Goal: Complete application form

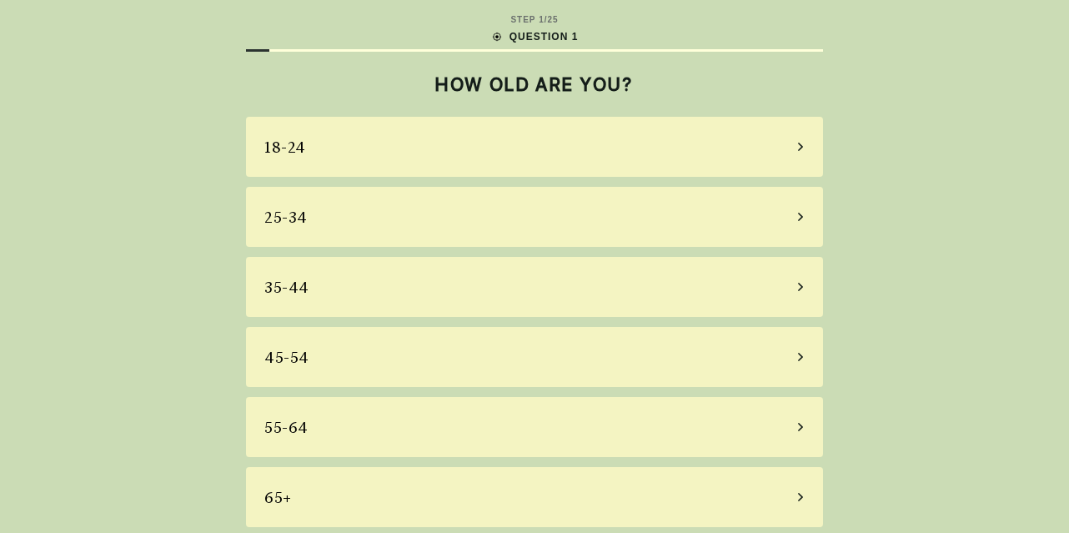
scroll to position [8, 0]
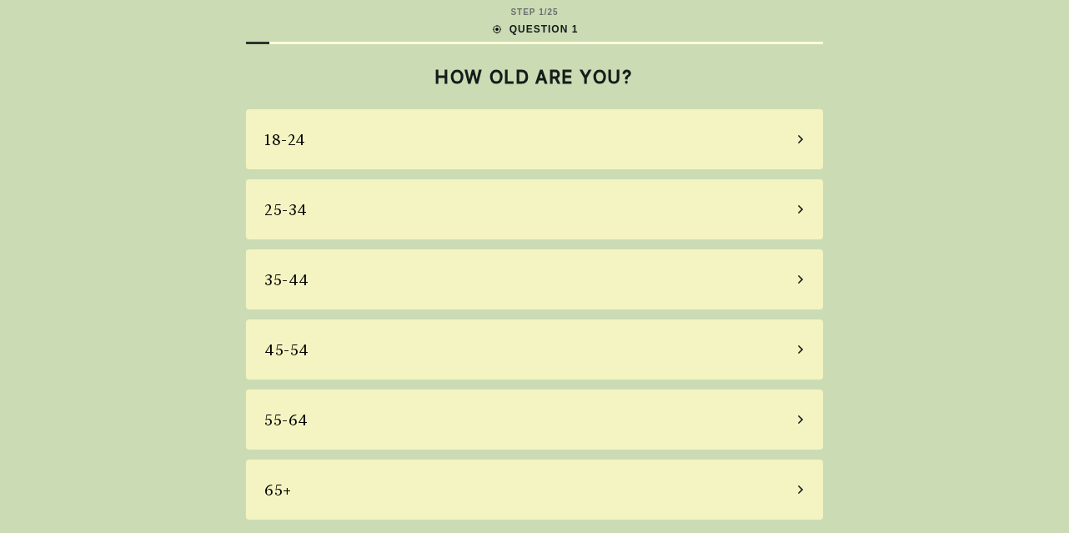
click at [466, 218] on div "25-34" at bounding box center [534, 209] width 577 height 60
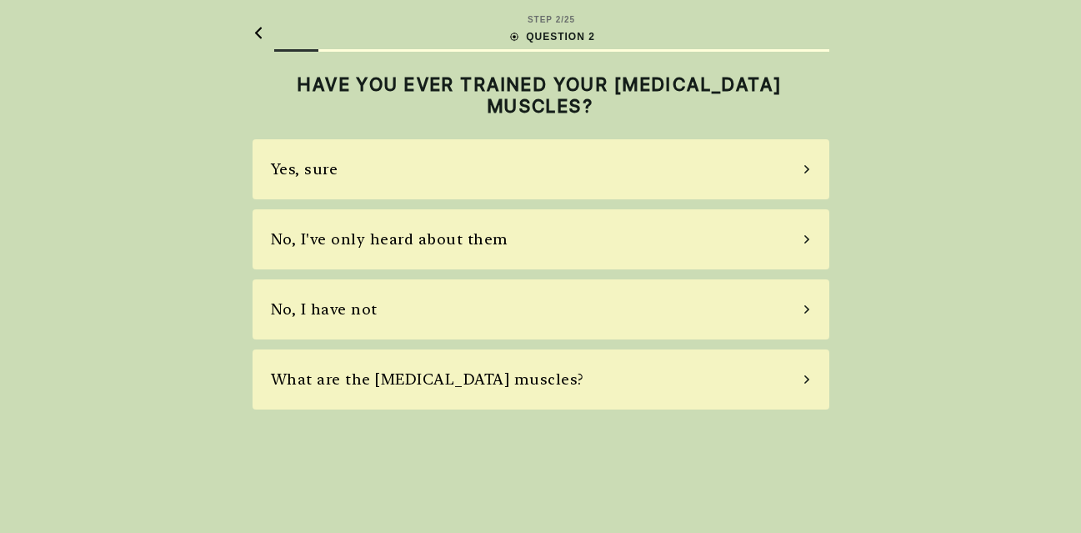
click at [503, 182] on div "Yes, sure" at bounding box center [541, 169] width 577 height 60
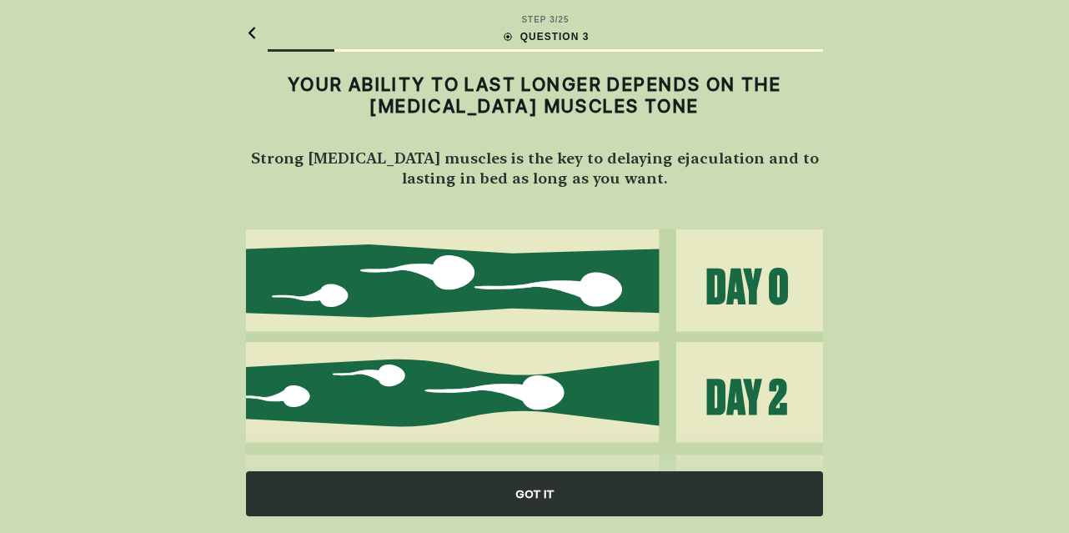
click at [476, 291] on img at bounding box center [534, 449] width 577 height 440
click at [542, 522] on div "GOT IT" at bounding box center [534, 483] width 1069 height 100
click at [536, 503] on div "GOT IT" at bounding box center [534, 493] width 577 height 45
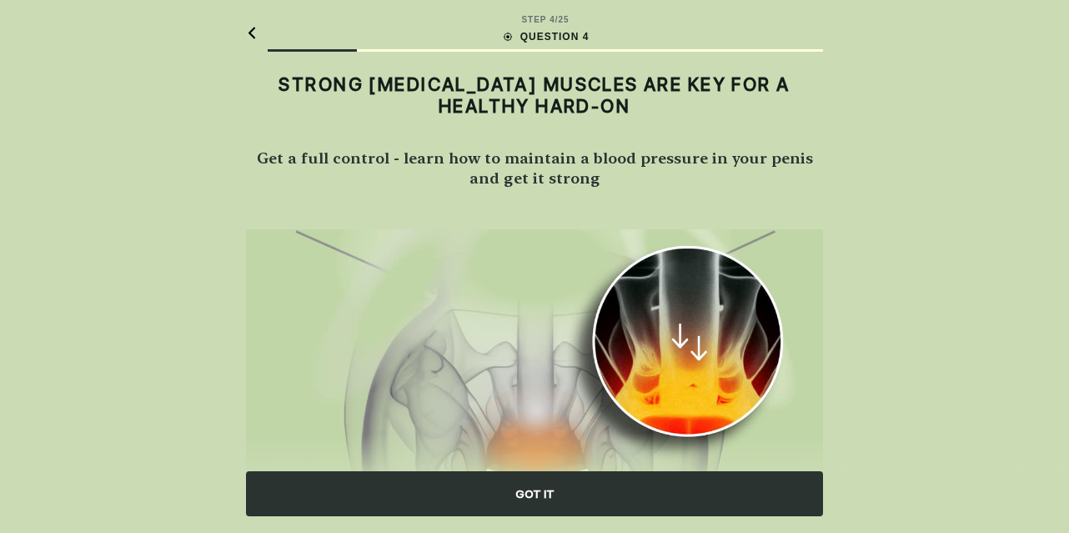
click at [530, 488] on div "GOT IT" at bounding box center [534, 493] width 577 height 45
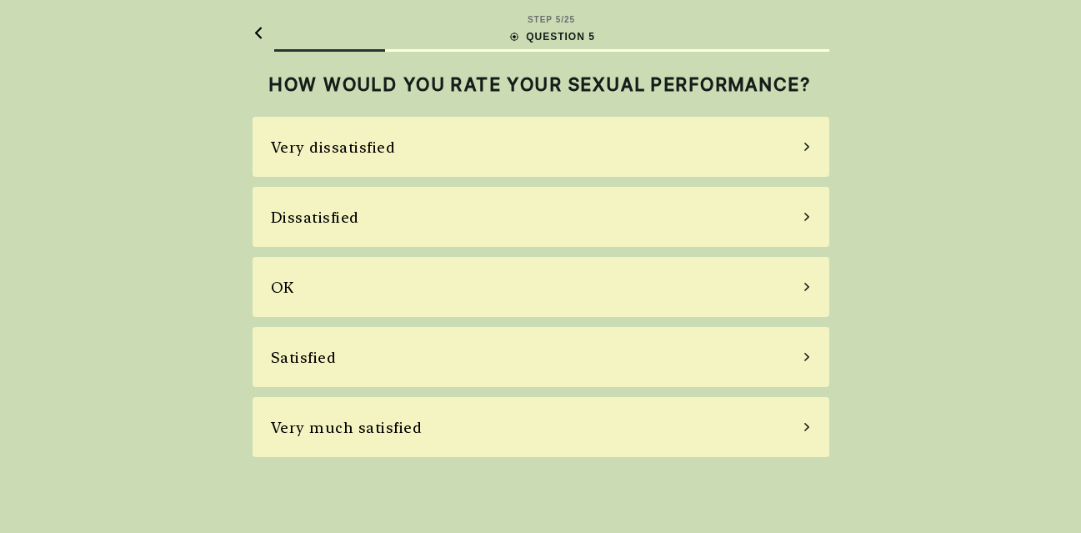
click at [458, 280] on div "OK" at bounding box center [541, 287] width 577 height 60
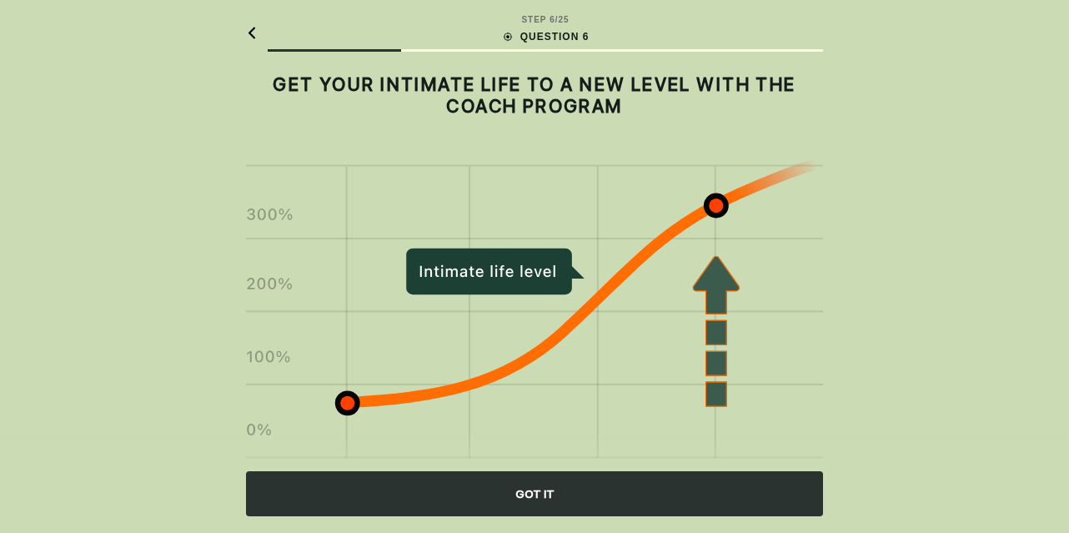
click at [520, 497] on div "GOT IT" at bounding box center [534, 493] width 577 height 45
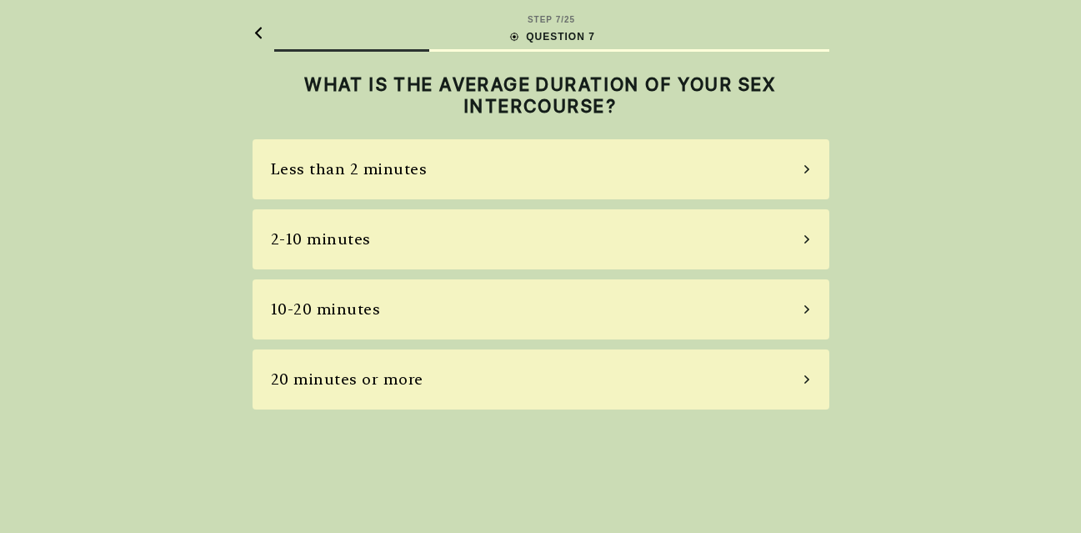
click at [494, 235] on div "2-10 minutes" at bounding box center [541, 239] width 577 height 60
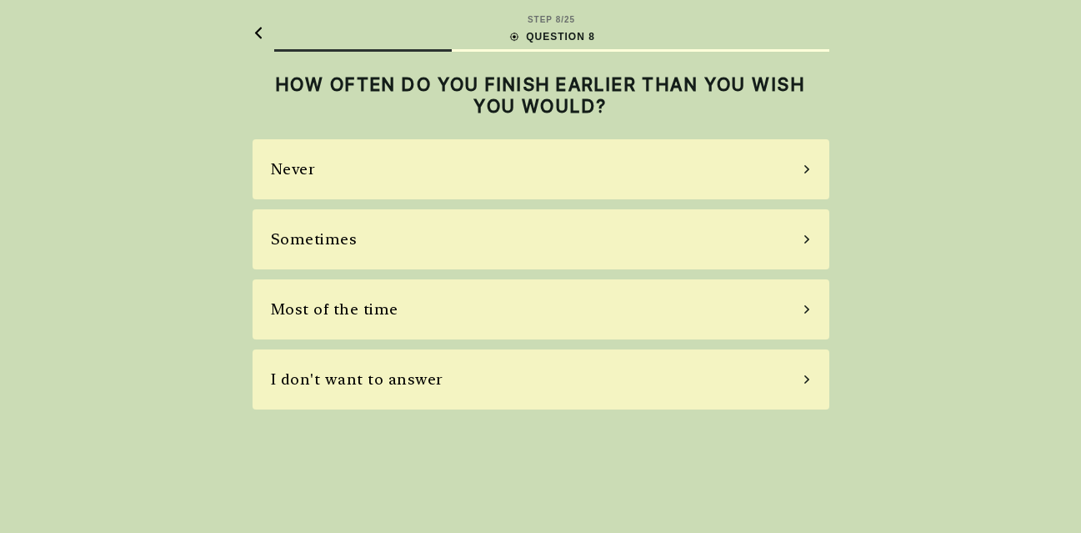
click at [493, 167] on div "Never" at bounding box center [541, 169] width 577 height 60
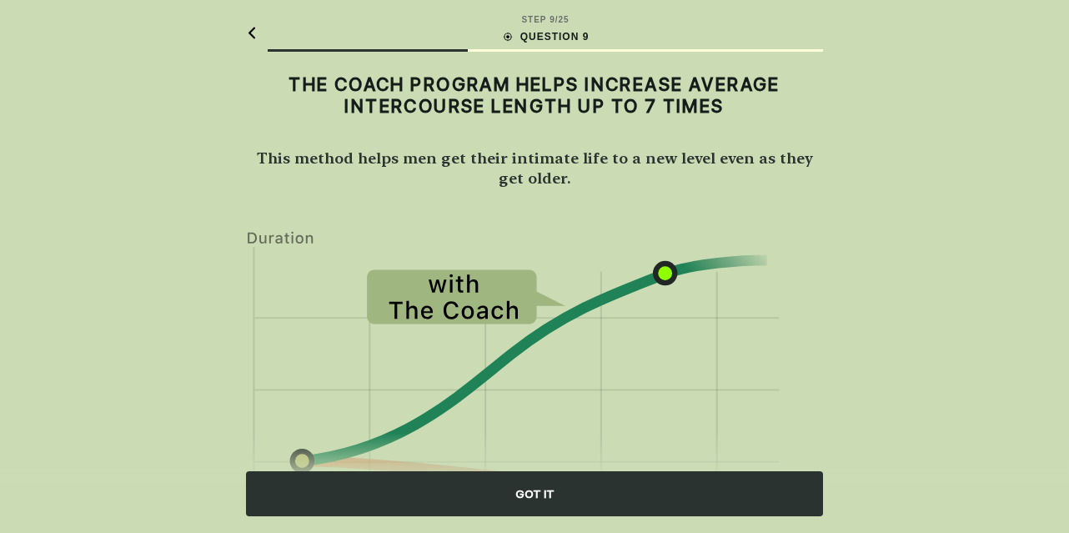
click at [557, 494] on div "GOT IT" at bounding box center [534, 493] width 577 height 45
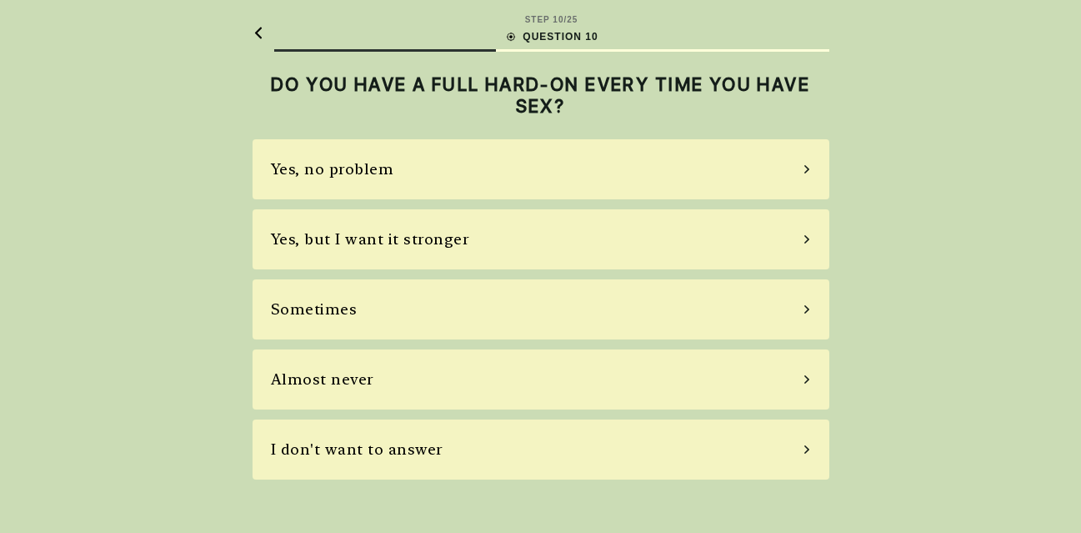
click at [482, 171] on div "Yes, no problem" at bounding box center [541, 169] width 577 height 60
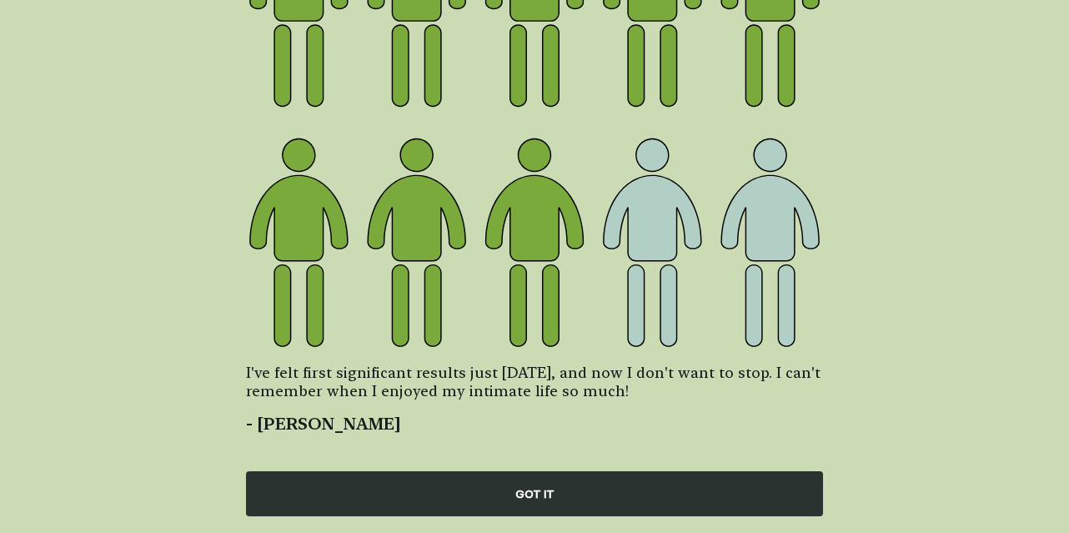
scroll to position [278, 0]
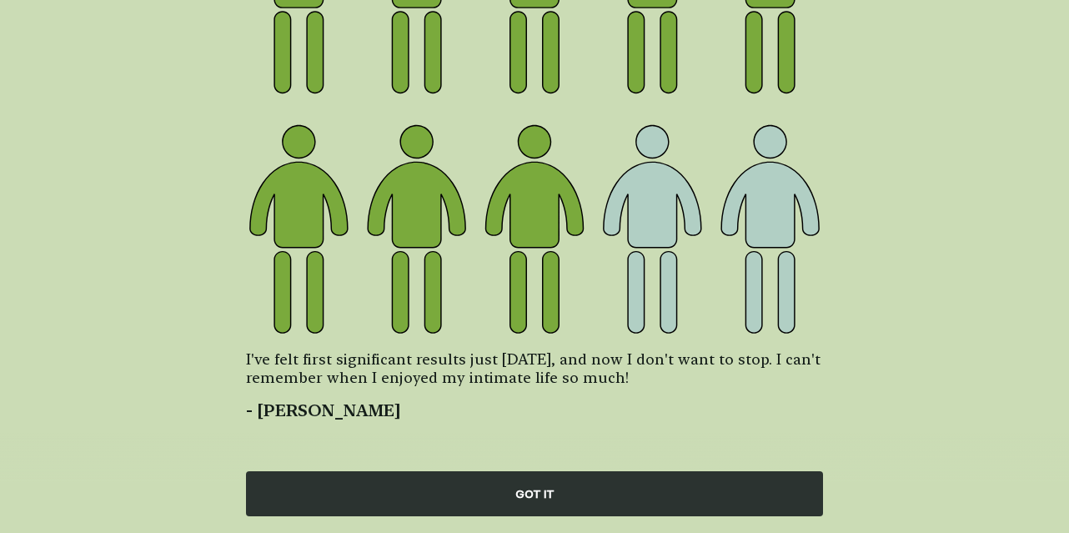
click at [528, 484] on div "GOT IT" at bounding box center [534, 493] width 577 height 45
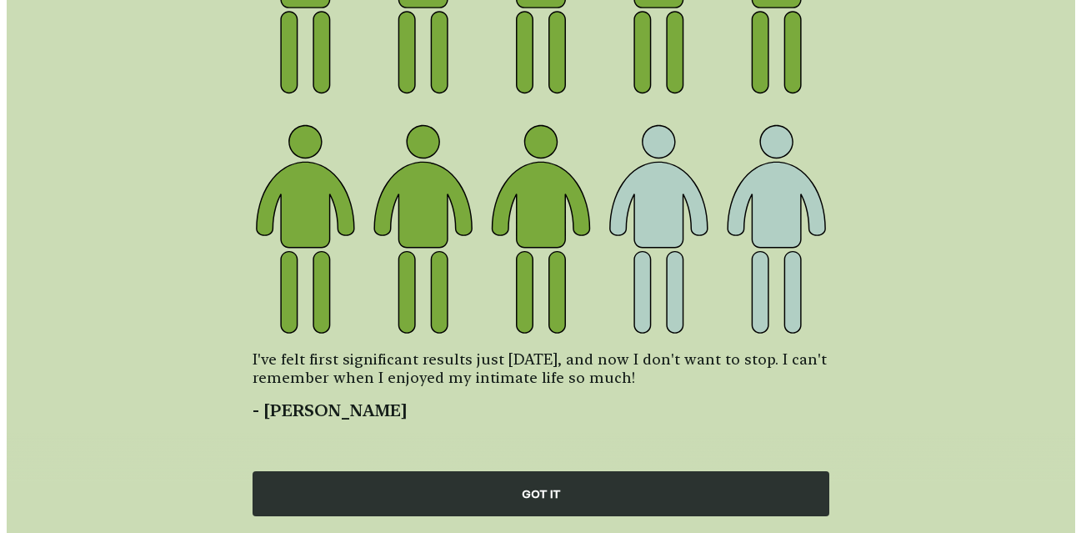
scroll to position [0, 0]
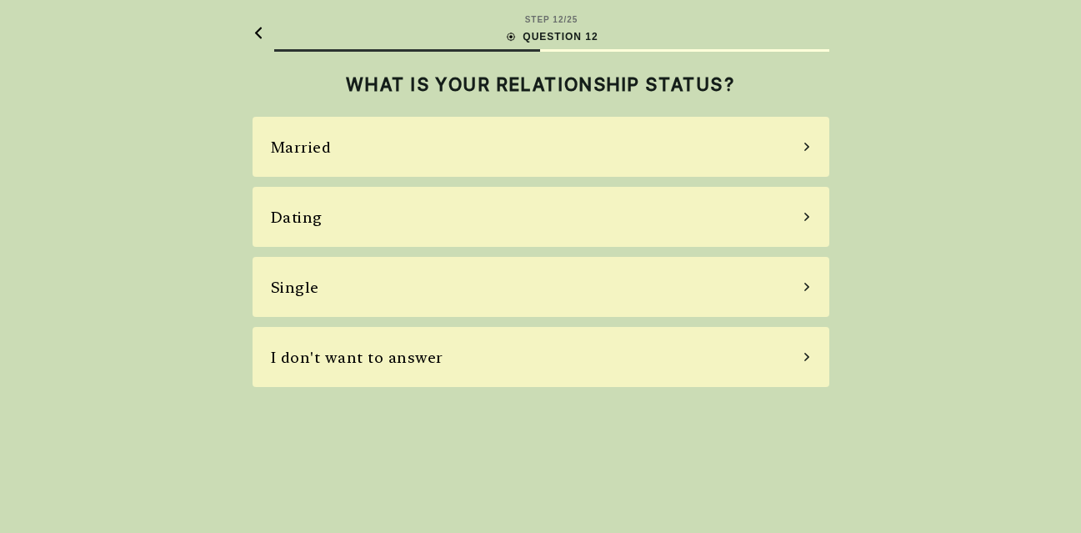
click at [499, 148] on div "Married" at bounding box center [541, 147] width 577 height 60
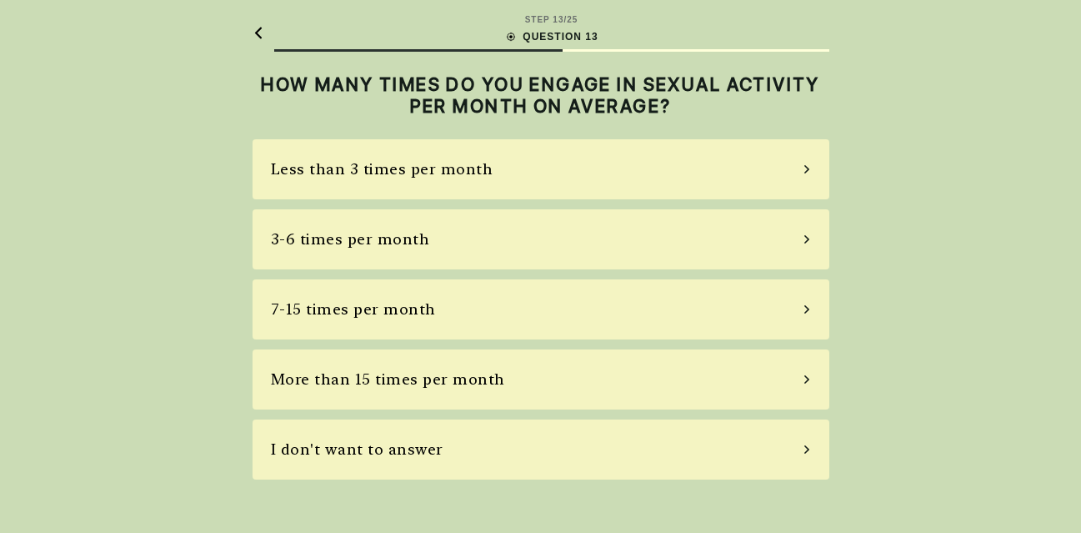
click at [489, 172] on div "Less than 3 times per month" at bounding box center [541, 169] width 577 height 60
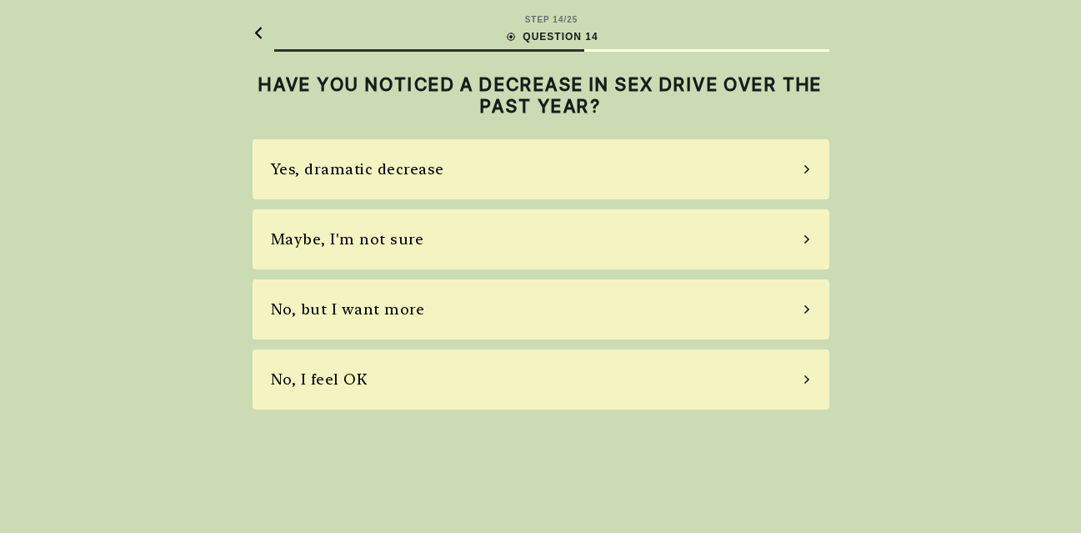
click at [488, 243] on div "Maybe, I'm not sure" at bounding box center [541, 239] width 577 height 60
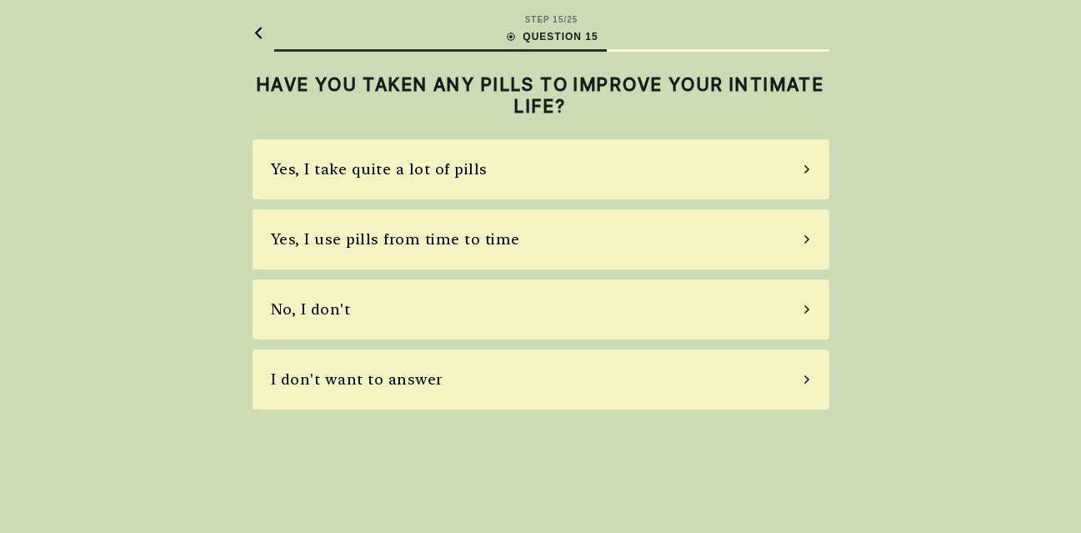
click at [499, 240] on div "Yes, I use pills from time to time" at bounding box center [395, 239] width 249 height 23
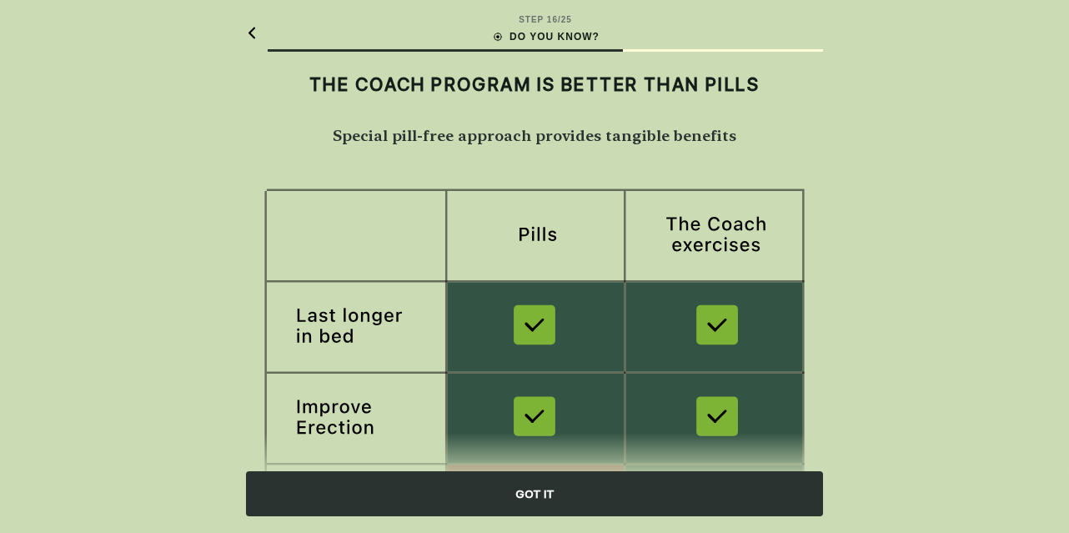
click at [542, 499] on div "GOT IT" at bounding box center [534, 493] width 577 height 45
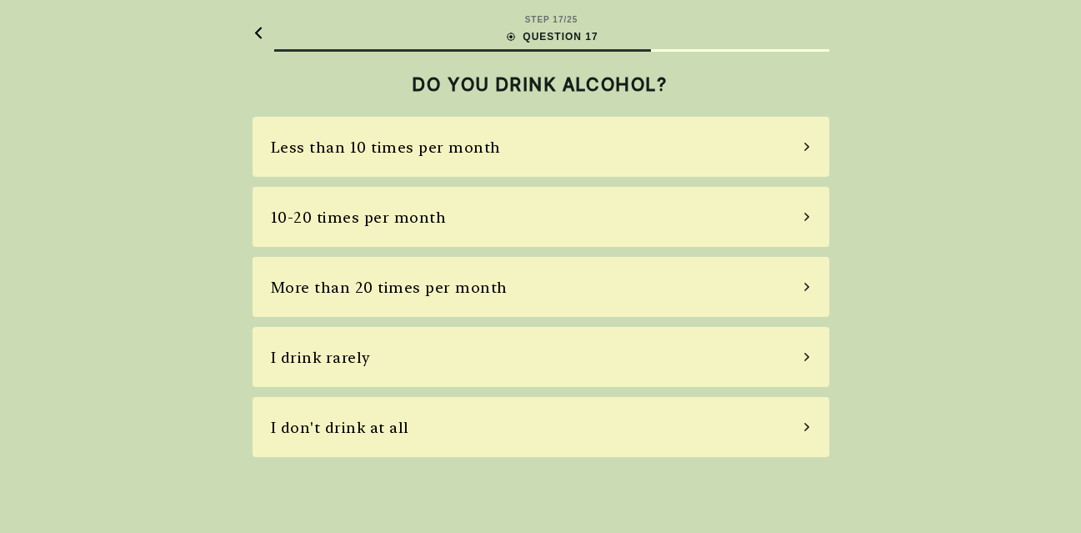
click at [497, 193] on div "10-20 times per month" at bounding box center [541, 217] width 577 height 60
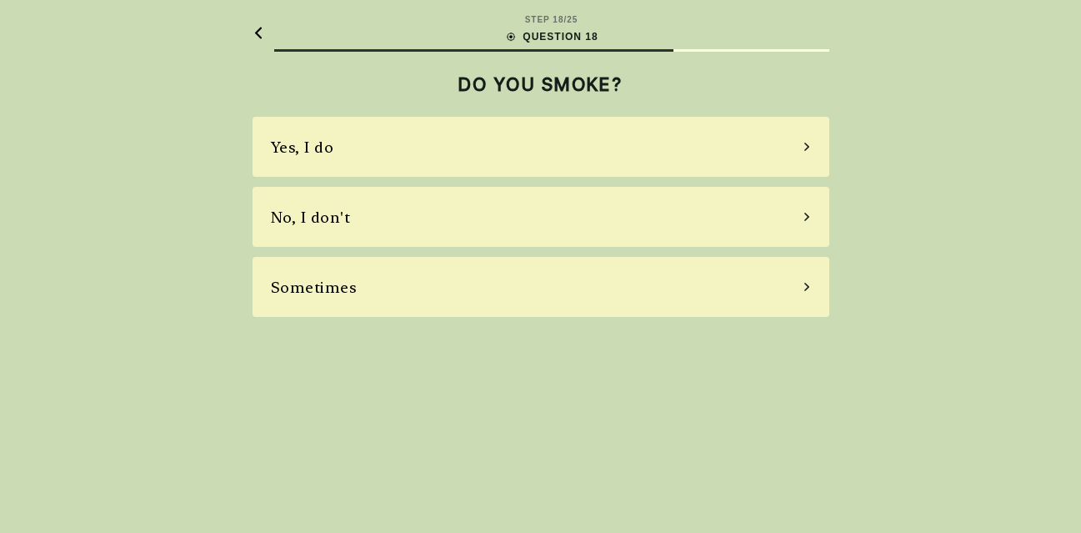
click at [493, 203] on div "No, I don't" at bounding box center [541, 217] width 577 height 60
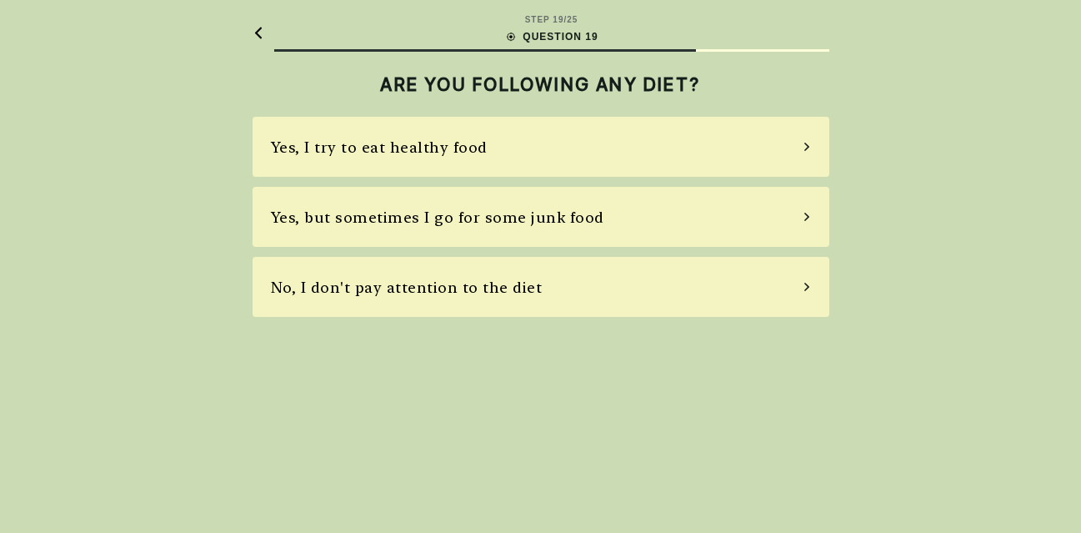
click at [493, 203] on div "Yes, but sometimes I go for some junk food" at bounding box center [541, 217] width 577 height 60
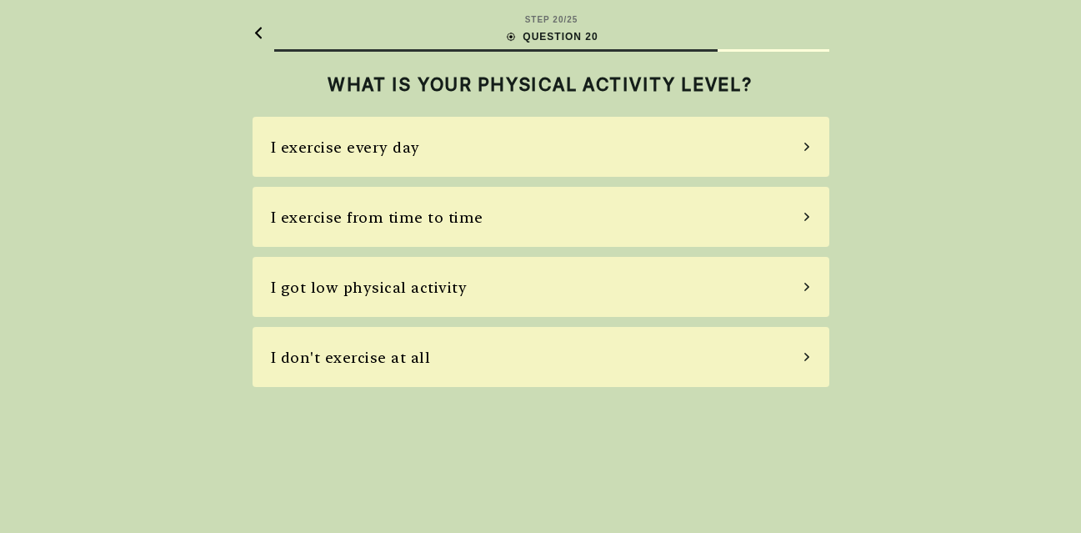
click at [493, 203] on div "I exercise from time to time" at bounding box center [541, 217] width 577 height 60
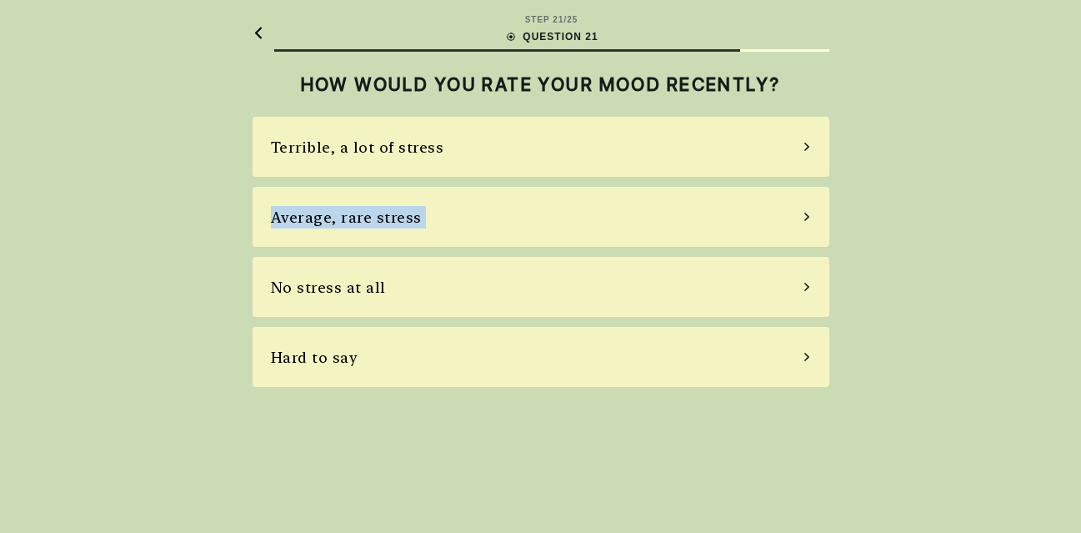
click at [493, 203] on div "Average, rare stress" at bounding box center [541, 217] width 577 height 60
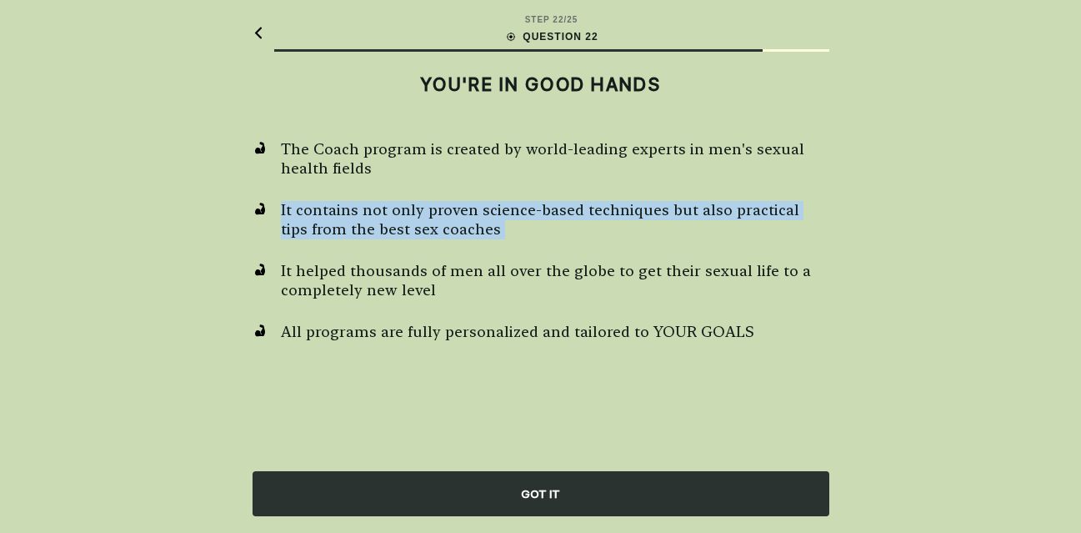
click at [493, 203] on span "It contains not only proven science-based techniques but also practical tips fr…" at bounding box center [555, 220] width 548 height 38
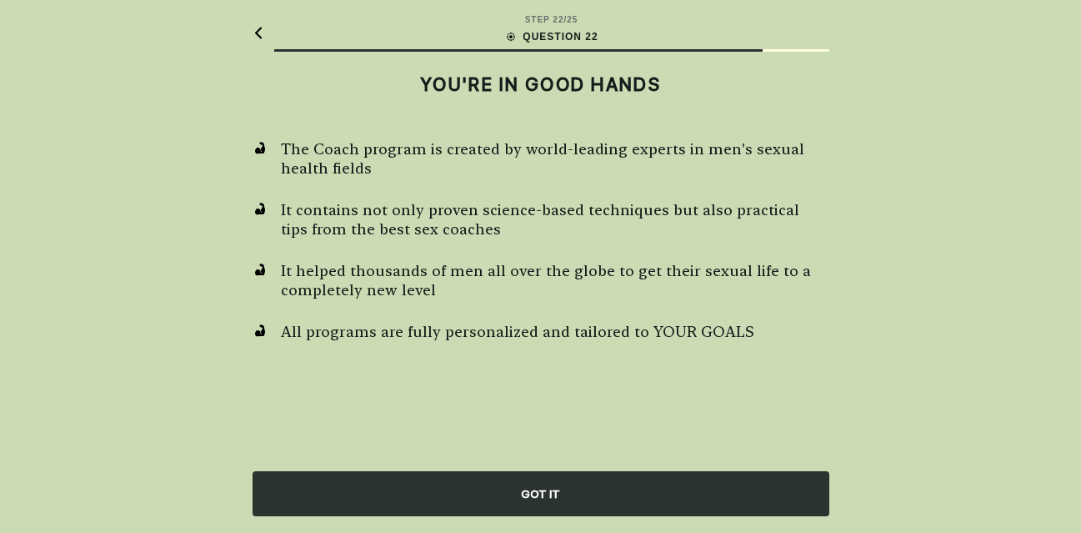
click at [528, 308] on div "The Coach program is created by world-leading experts in men's sexual health fi…" at bounding box center [541, 241] width 577 height 202
click at [551, 493] on div "GOT IT" at bounding box center [541, 493] width 577 height 45
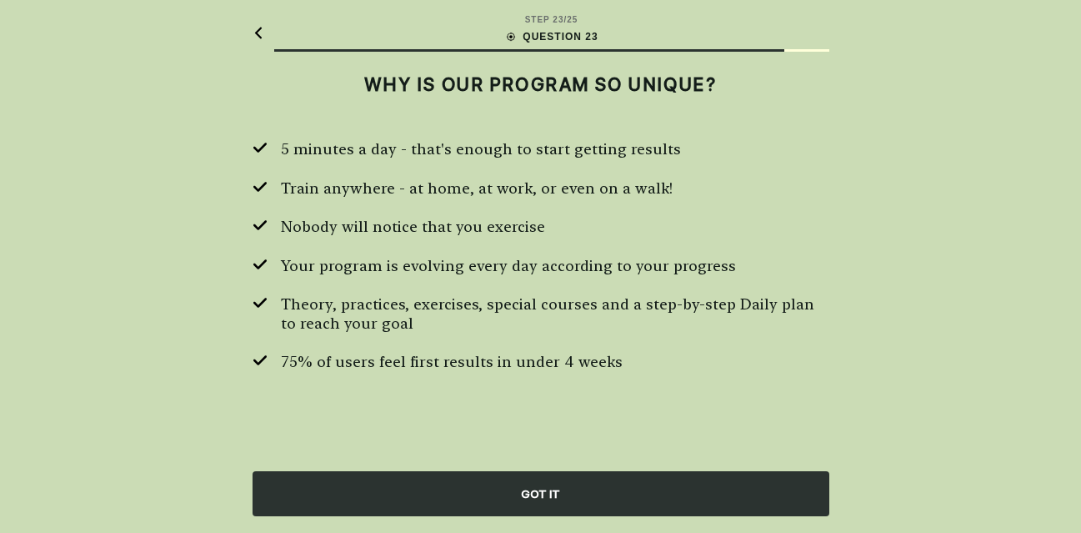
click at [455, 238] on div "5 minutes a day - that's enough to start getting results Train anywhere - at ho…" at bounding box center [541, 256] width 577 height 232
click at [541, 509] on div "GOT IT" at bounding box center [541, 493] width 577 height 45
